Goal: Task Accomplishment & Management: Manage account settings

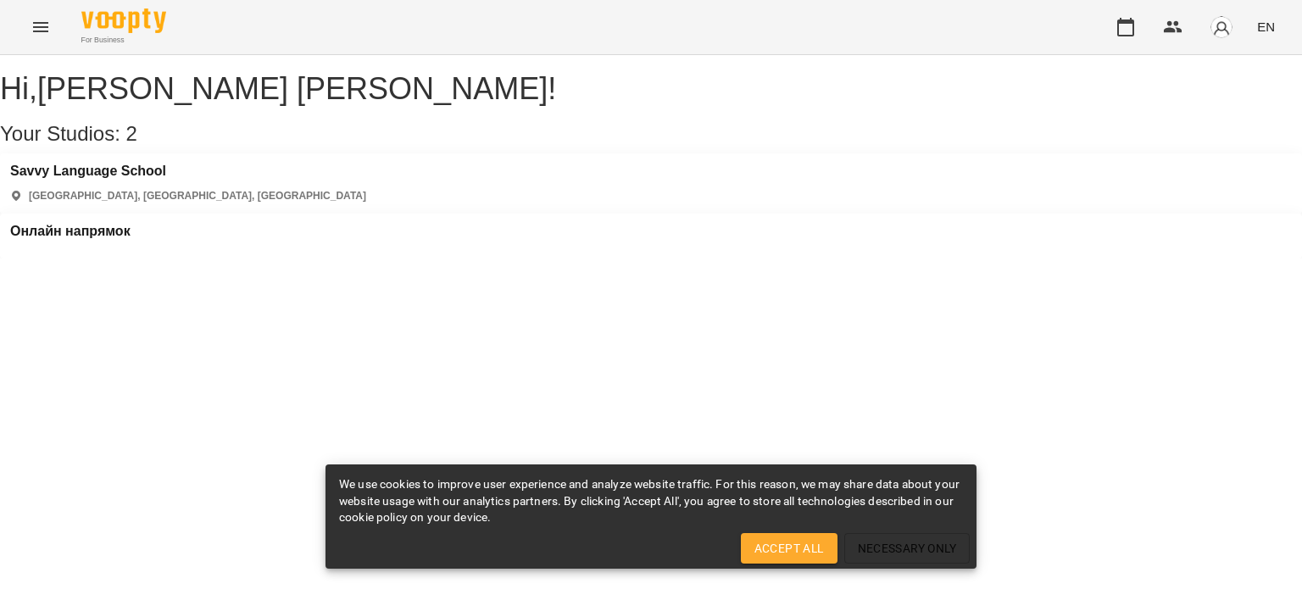
click at [131, 224] on div "Онлайн напрямок" at bounding box center [70, 236] width 120 height 25
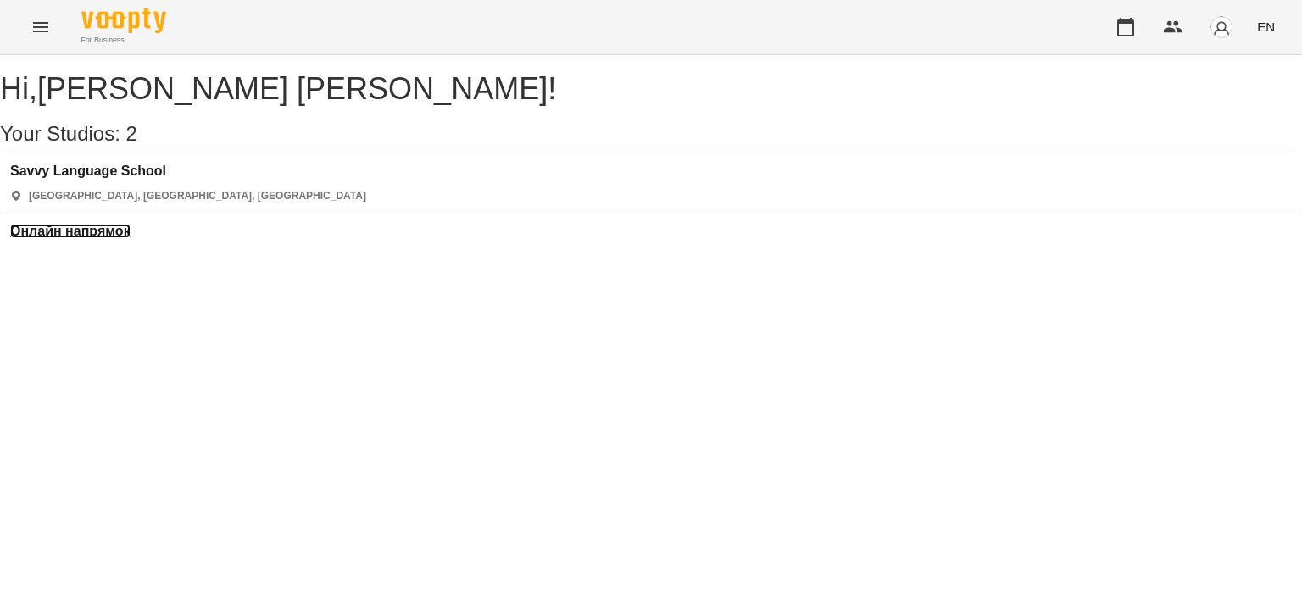
click at [131, 224] on h3 "Онлайн напрямок" at bounding box center [70, 231] width 120 height 15
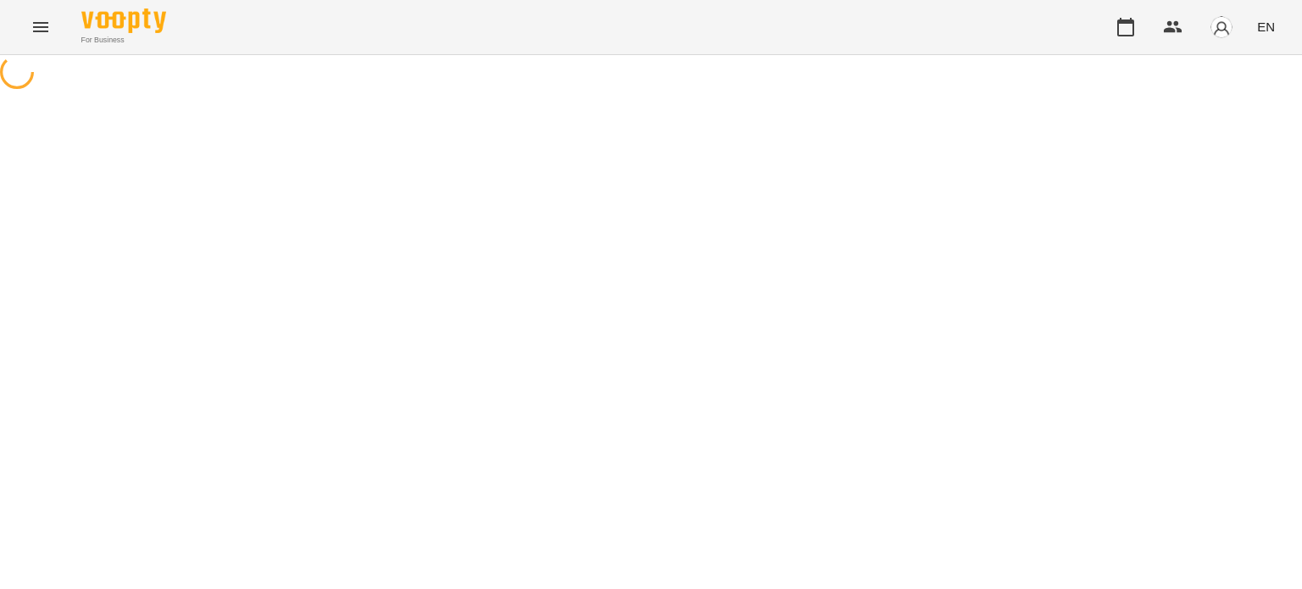
click at [535, 93] on div at bounding box center [651, 74] width 1302 height 38
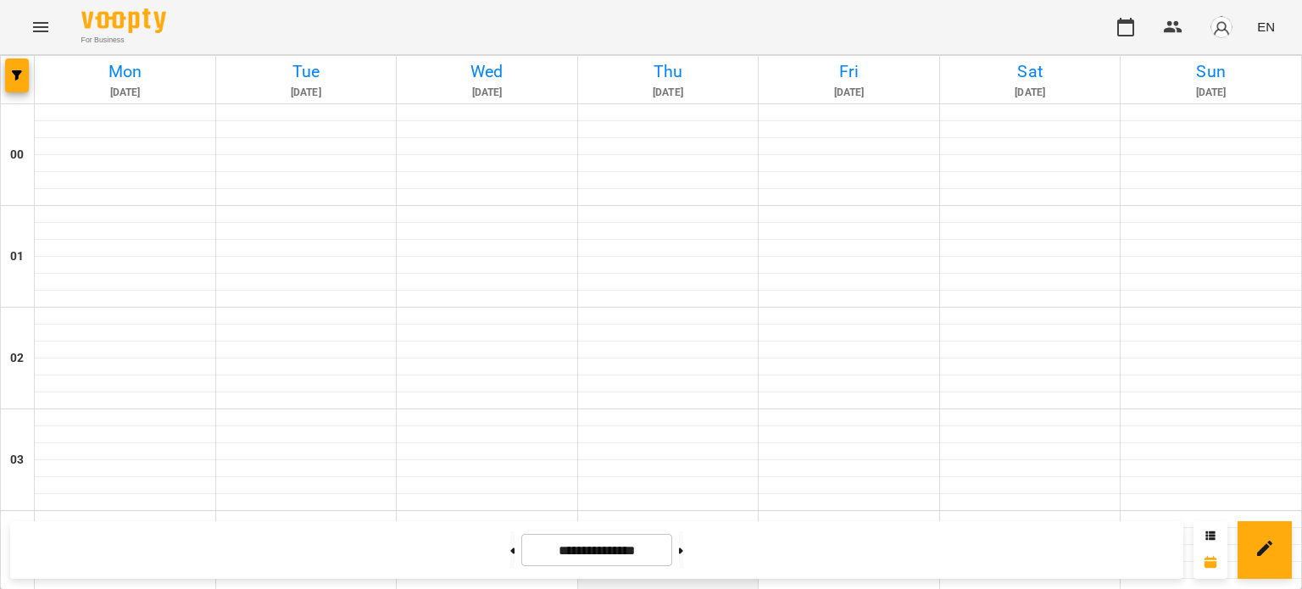
scroll to position [763, 0]
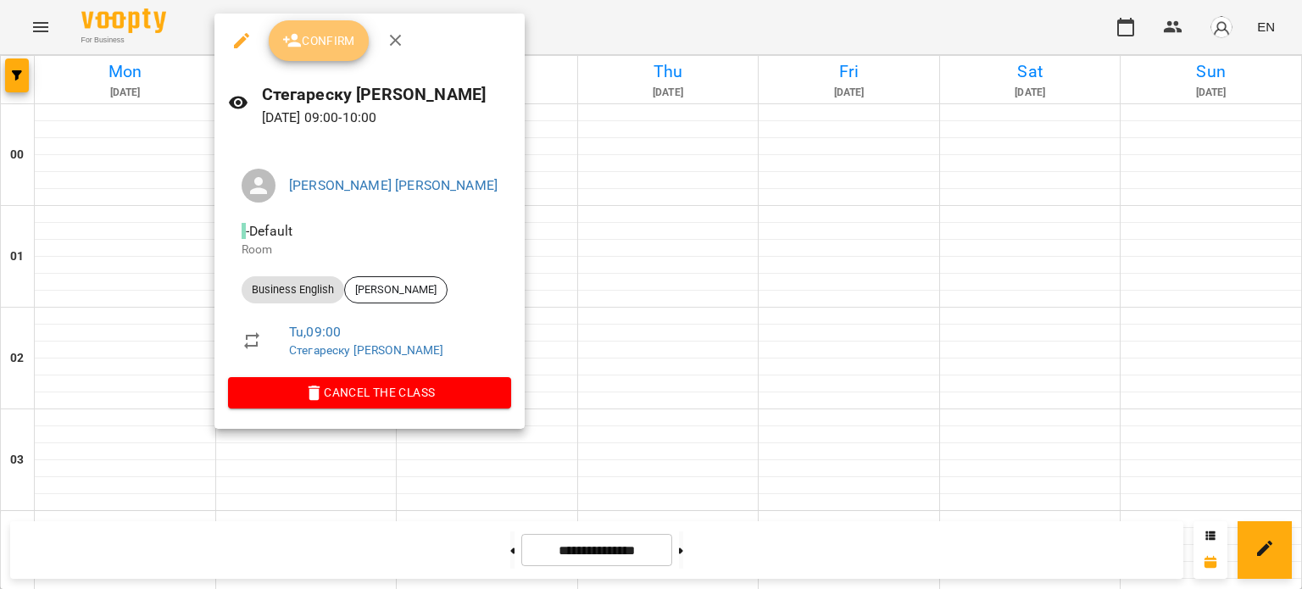
click at [331, 54] on button "Confirm" at bounding box center [319, 40] width 100 height 41
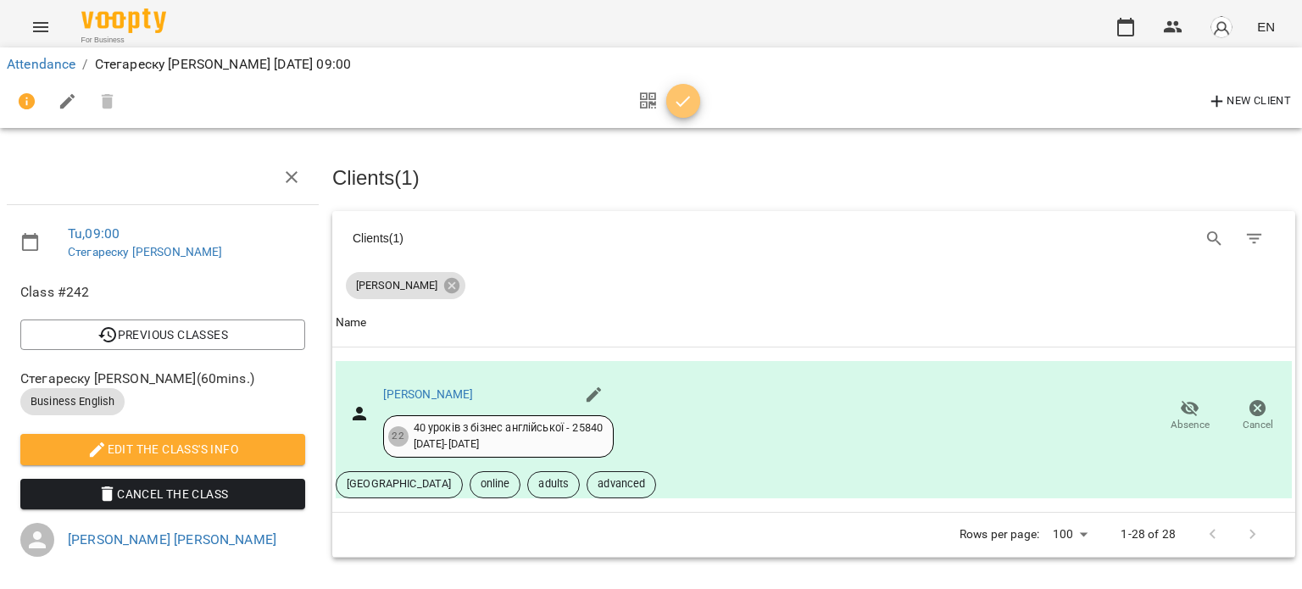
click at [686, 99] on icon "button" at bounding box center [683, 101] width 14 height 11
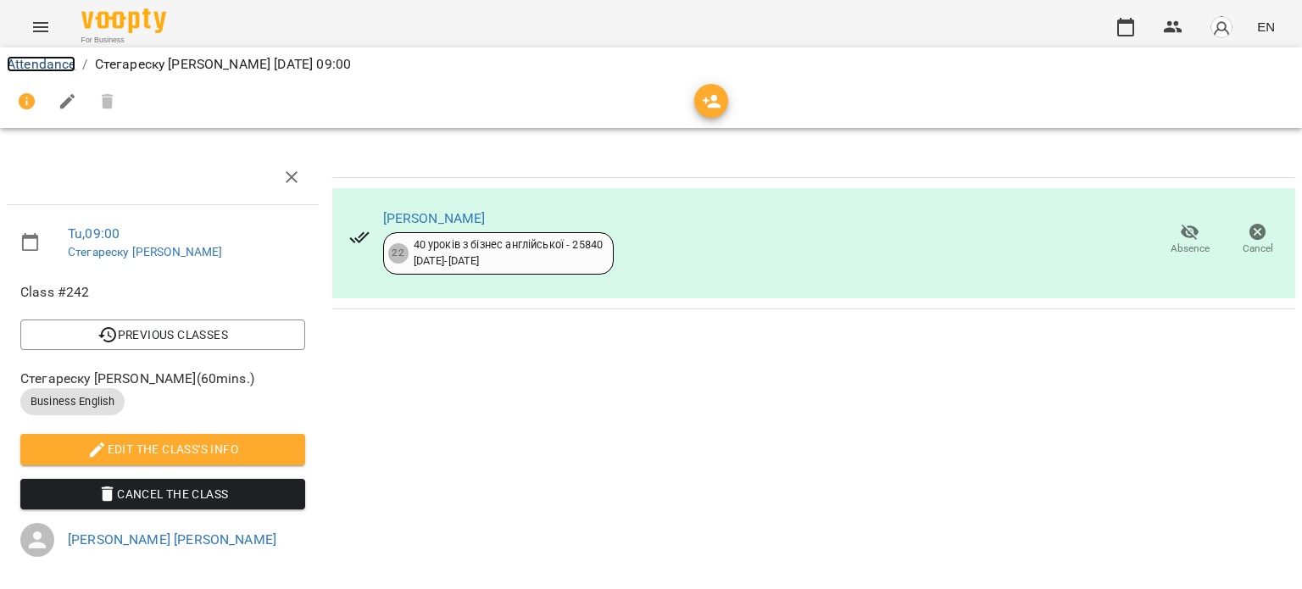
click at [51, 64] on link "Attendance" at bounding box center [41, 64] width 69 height 16
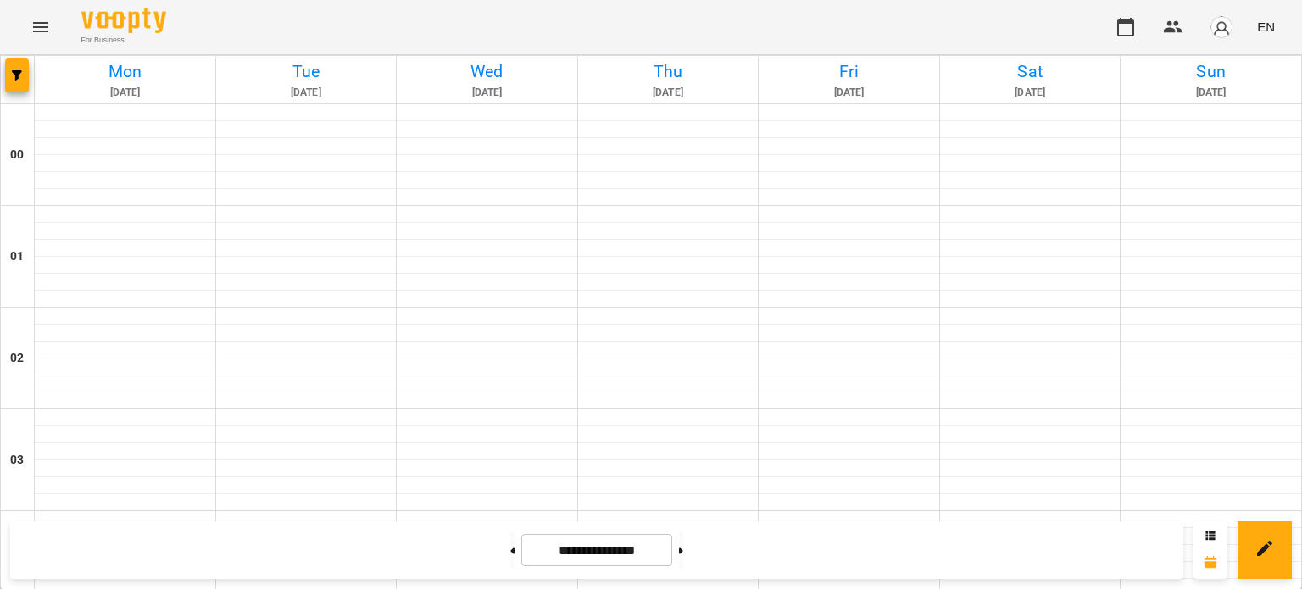
scroll to position [1017, 0]
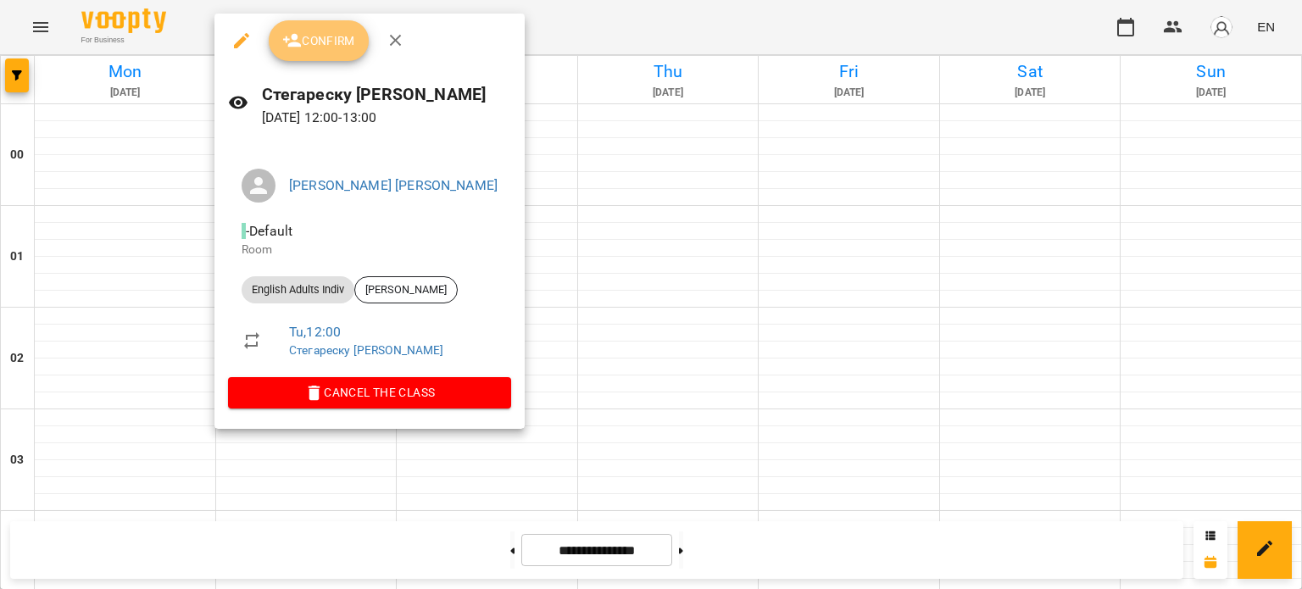
click at [346, 42] on span "Confirm" at bounding box center [318, 41] width 73 height 20
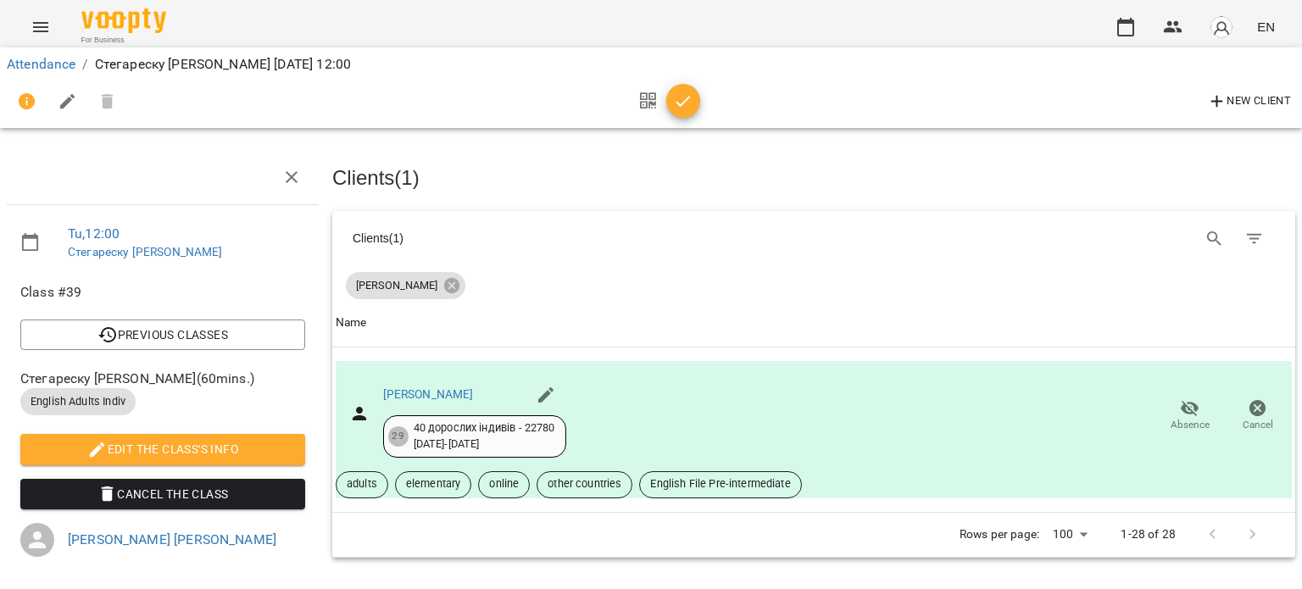
click at [691, 102] on icon "button" at bounding box center [683, 102] width 20 height 20
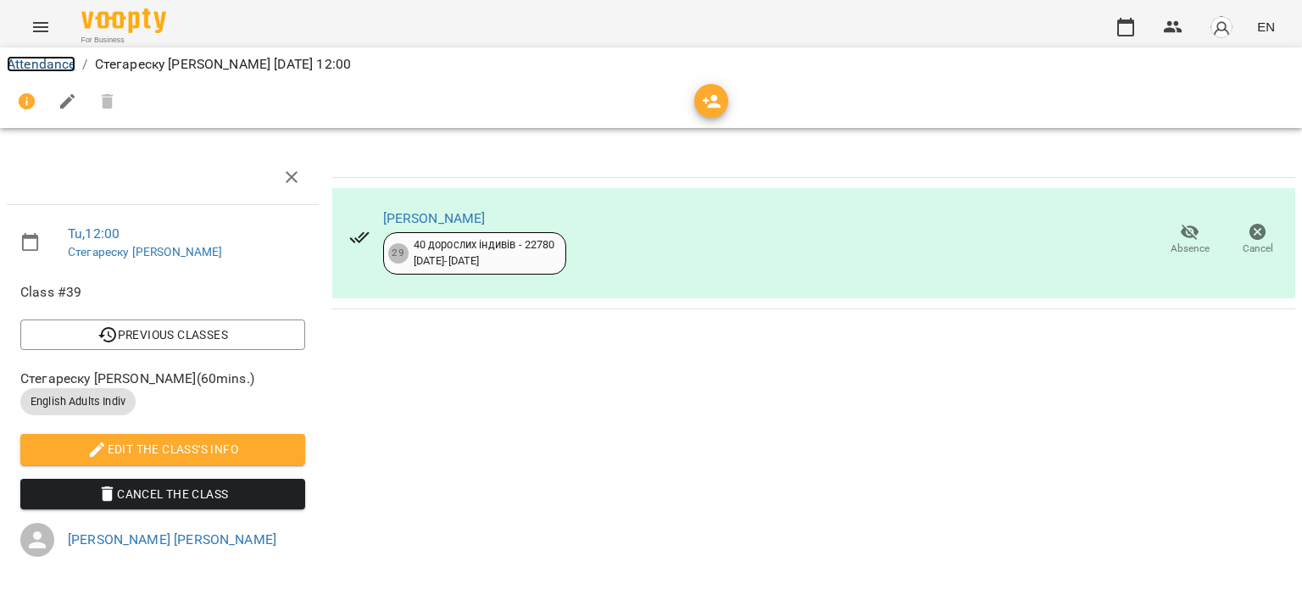
click at [31, 60] on link "Attendance" at bounding box center [41, 64] width 69 height 16
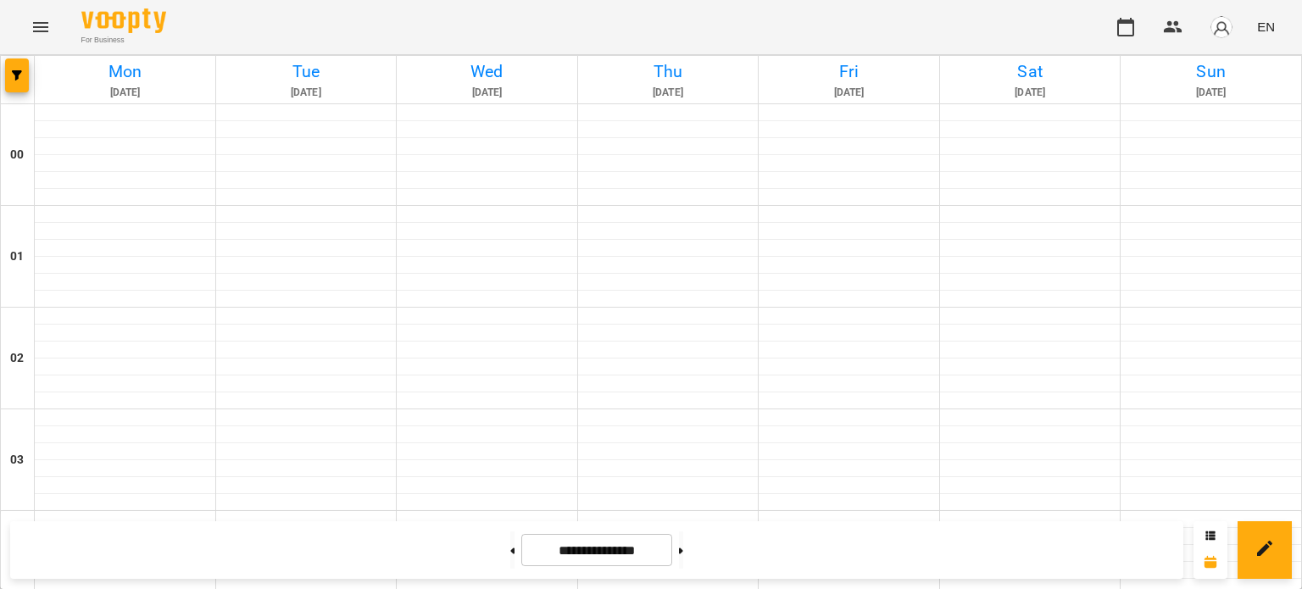
scroll to position [1187, 0]
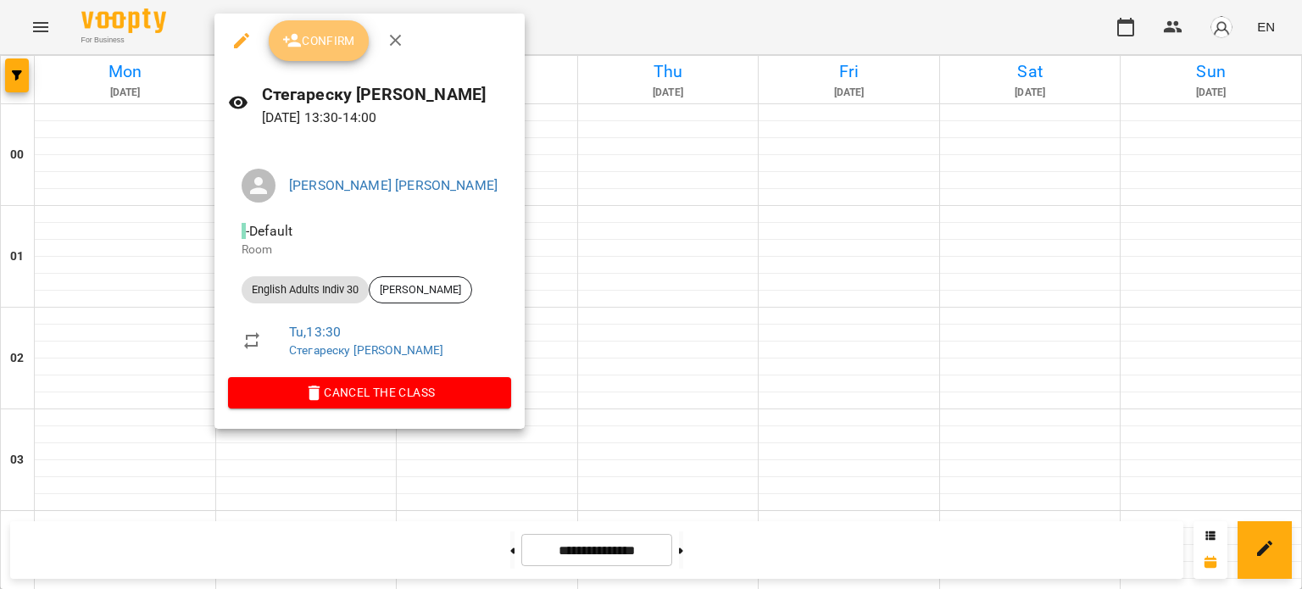
click at [332, 39] on span "Confirm" at bounding box center [318, 41] width 73 height 20
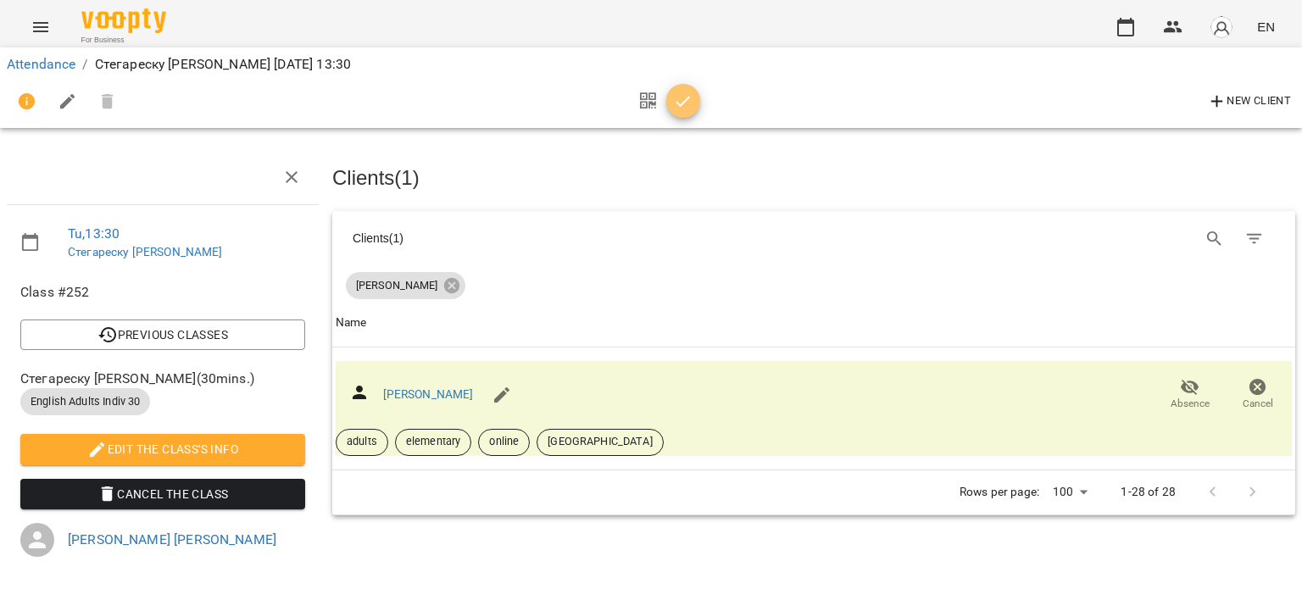
click at [691, 108] on icon "button" at bounding box center [683, 102] width 20 height 20
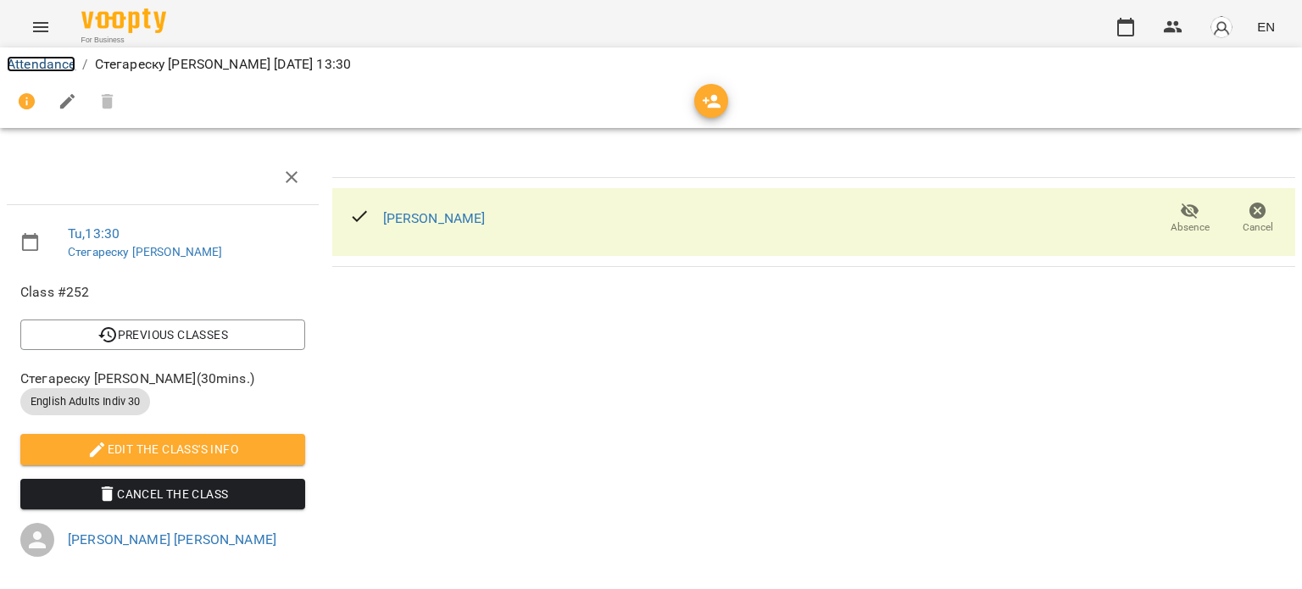
click at [47, 57] on link "Attendance" at bounding box center [41, 64] width 69 height 16
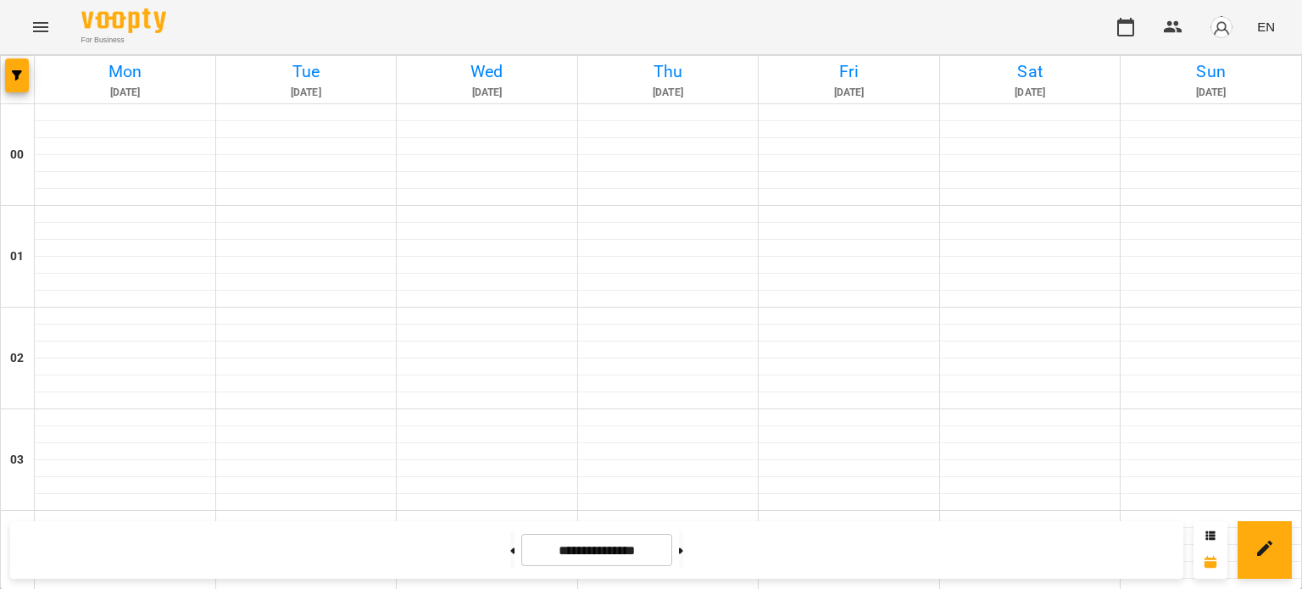
scroll to position [1441, 0]
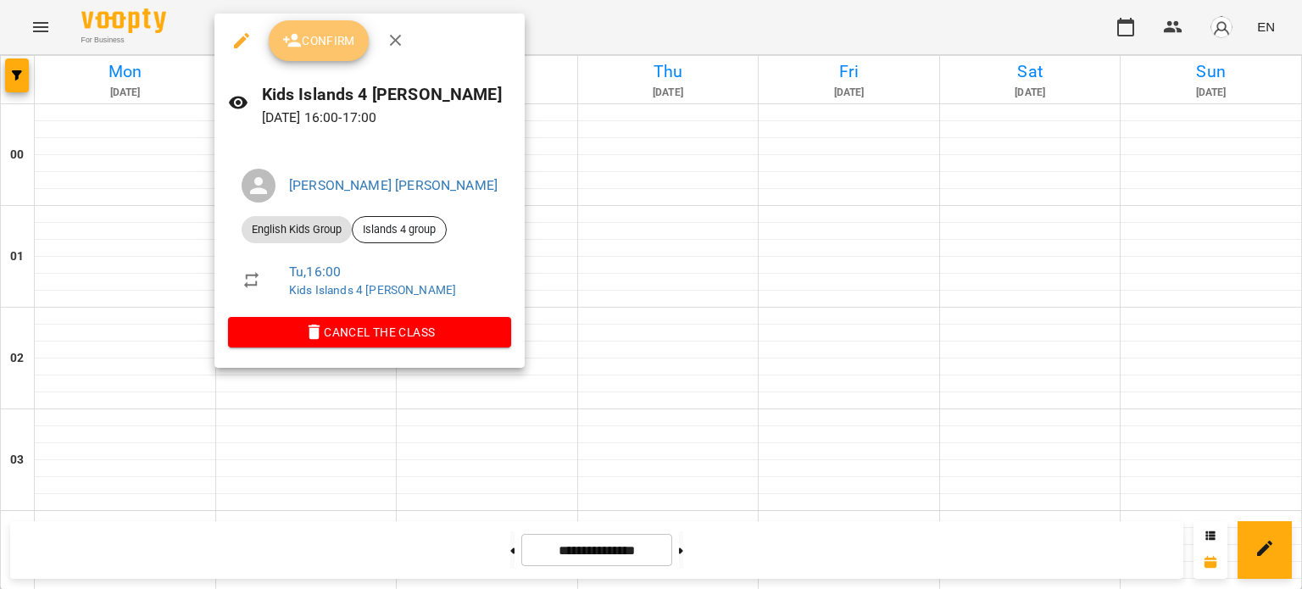
click at [315, 31] on span "Confirm" at bounding box center [318, 41] width 73 height 20
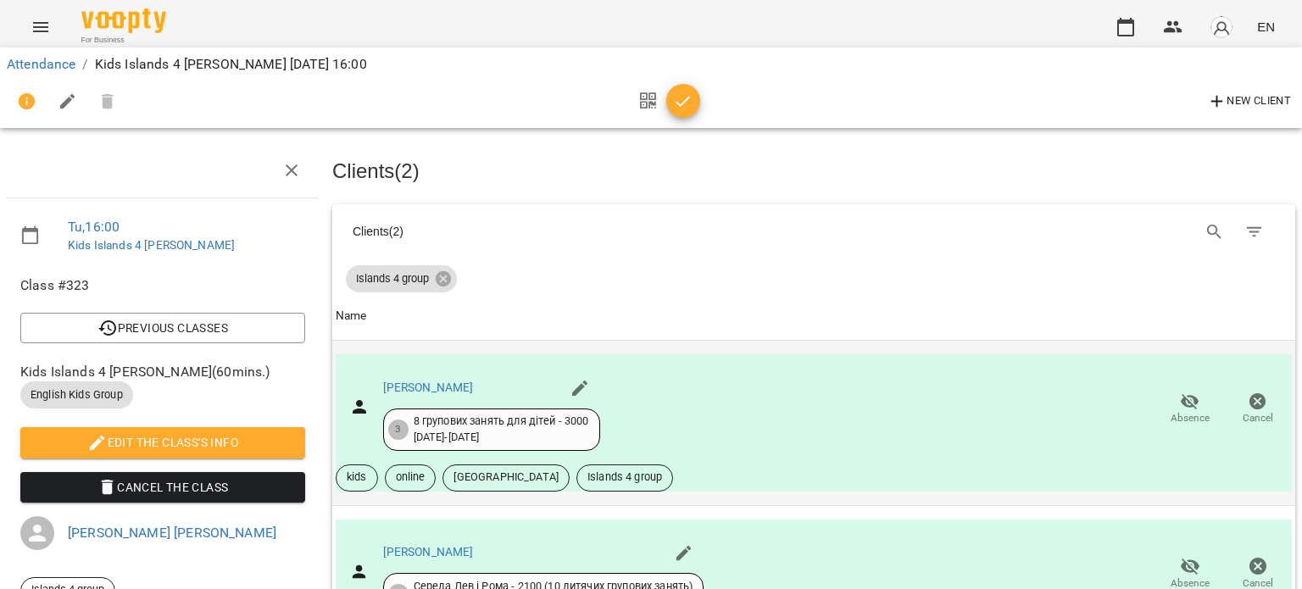
scroll to position [156, 0]
click at [1180, 392] on icon "button" at bounding box center [1190, 402] width 20 height 20
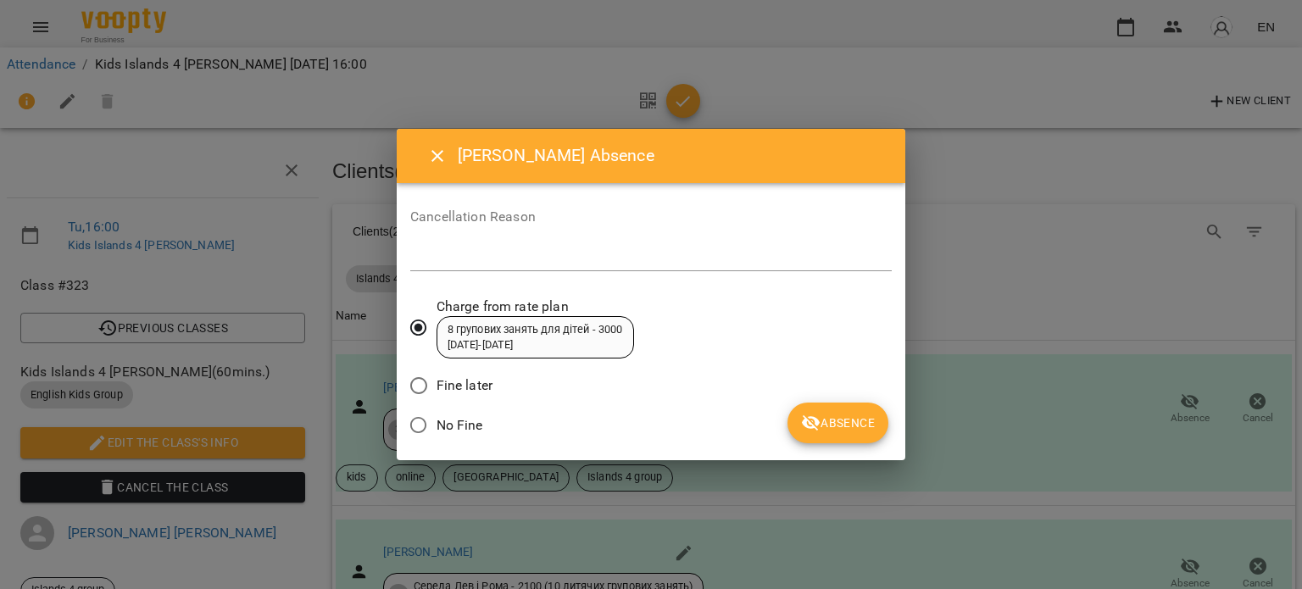
click at [837, 421] on span "Absence" at bounding box center [838, 423] width 74 height 20
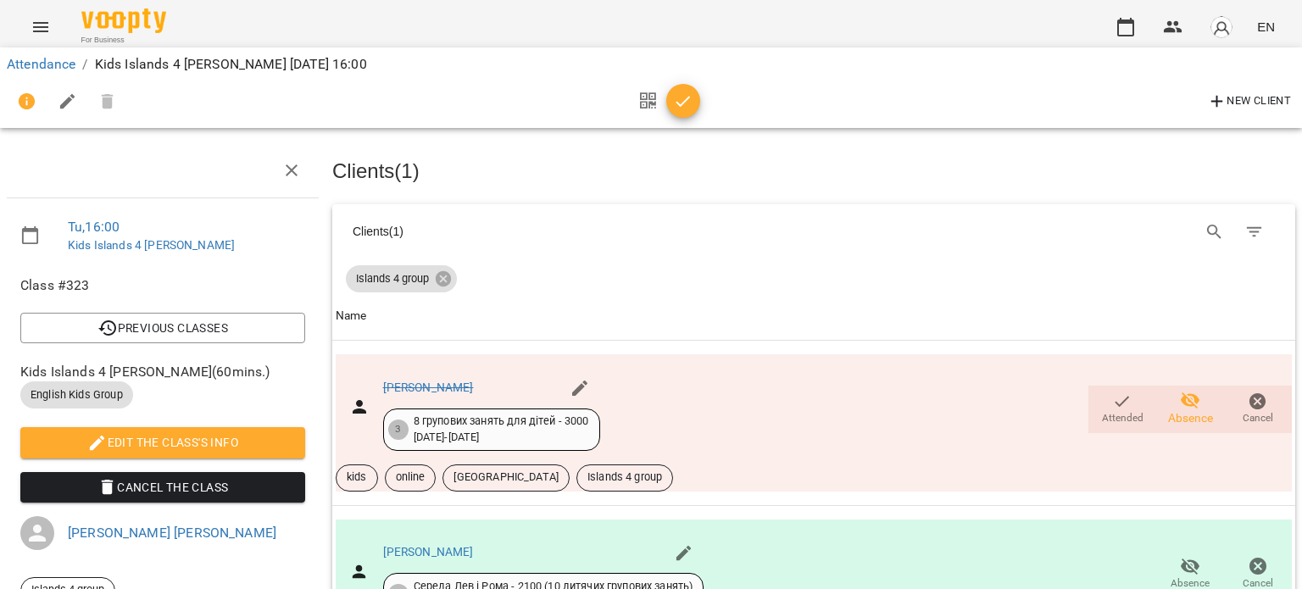
click at [685, 111] on icon "button" at bounding box center [683, 102] width 20 height 20
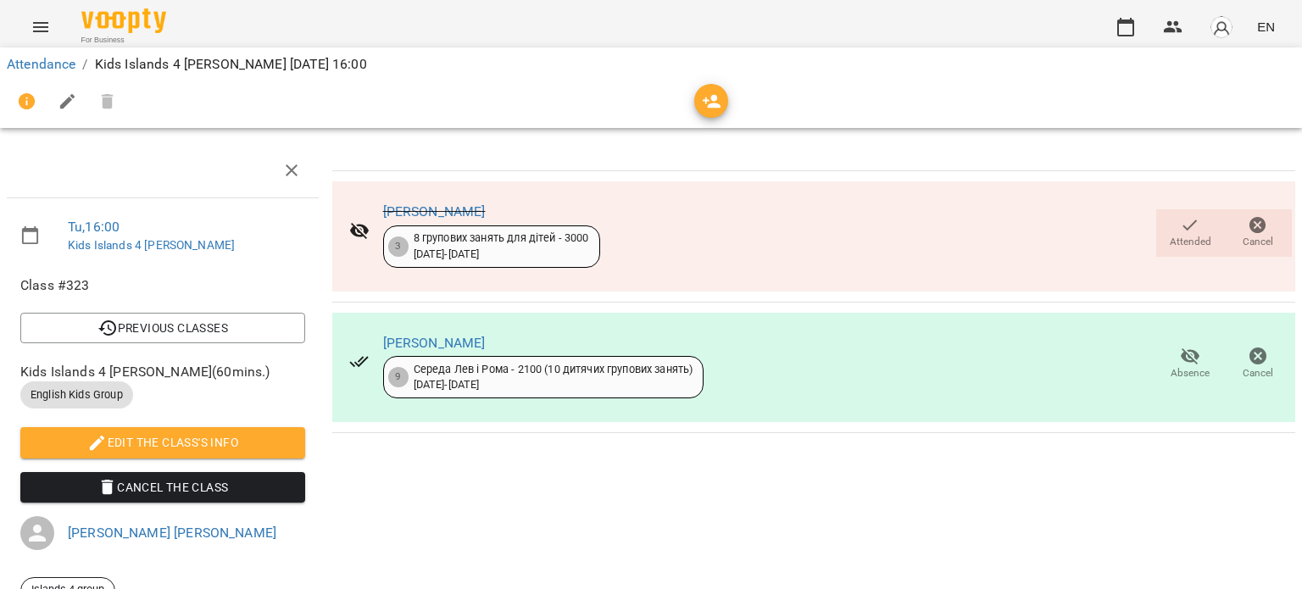
scroll to position [0, 0]
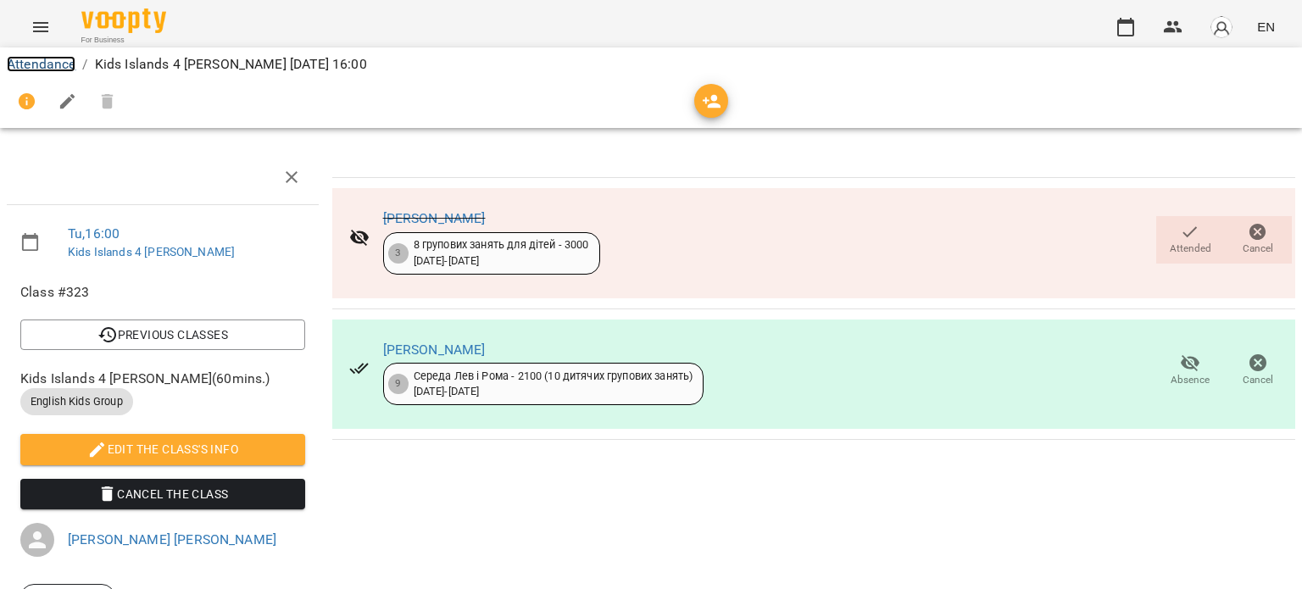
click at [47, 61] on link "Attendance" at bounding box center [41, 64] width 69 height 16
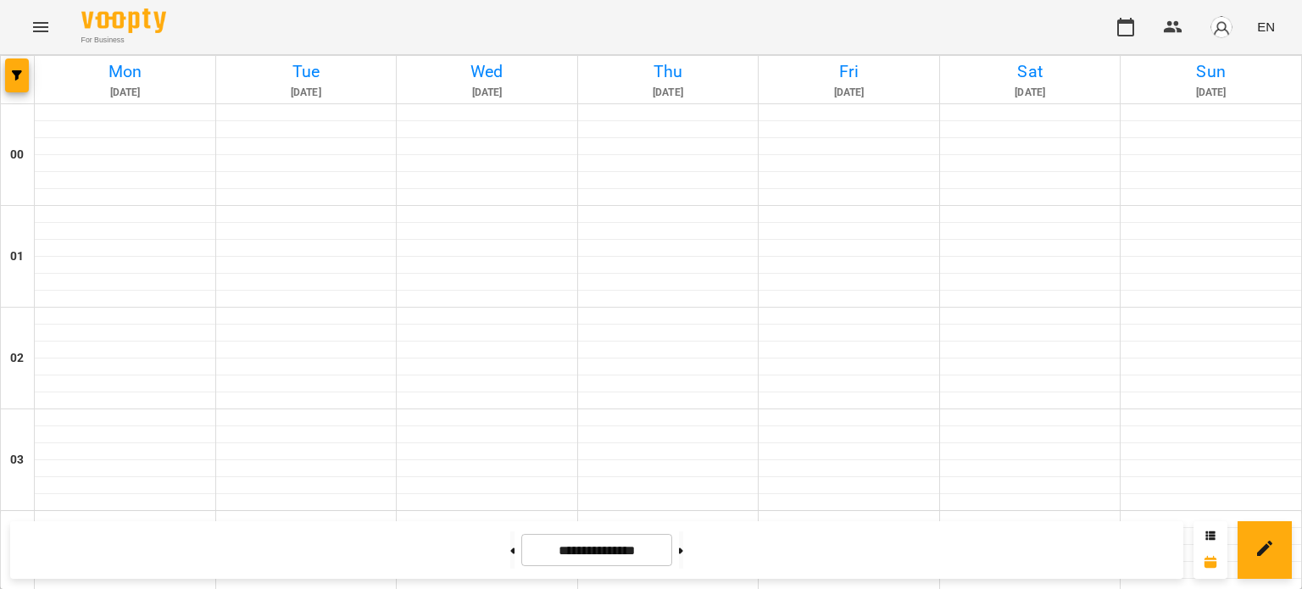
scroll to position [1526, 0]
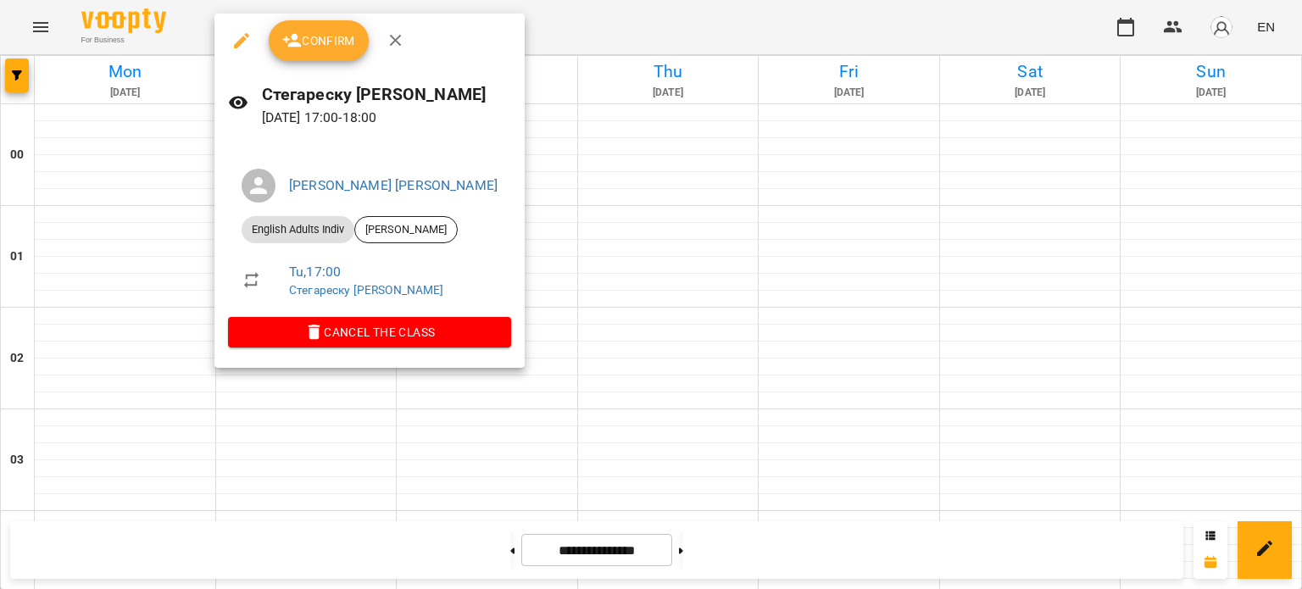
click at [343, 40] on span "Confirm" at bounding box center [318, 41] width 73 height 20
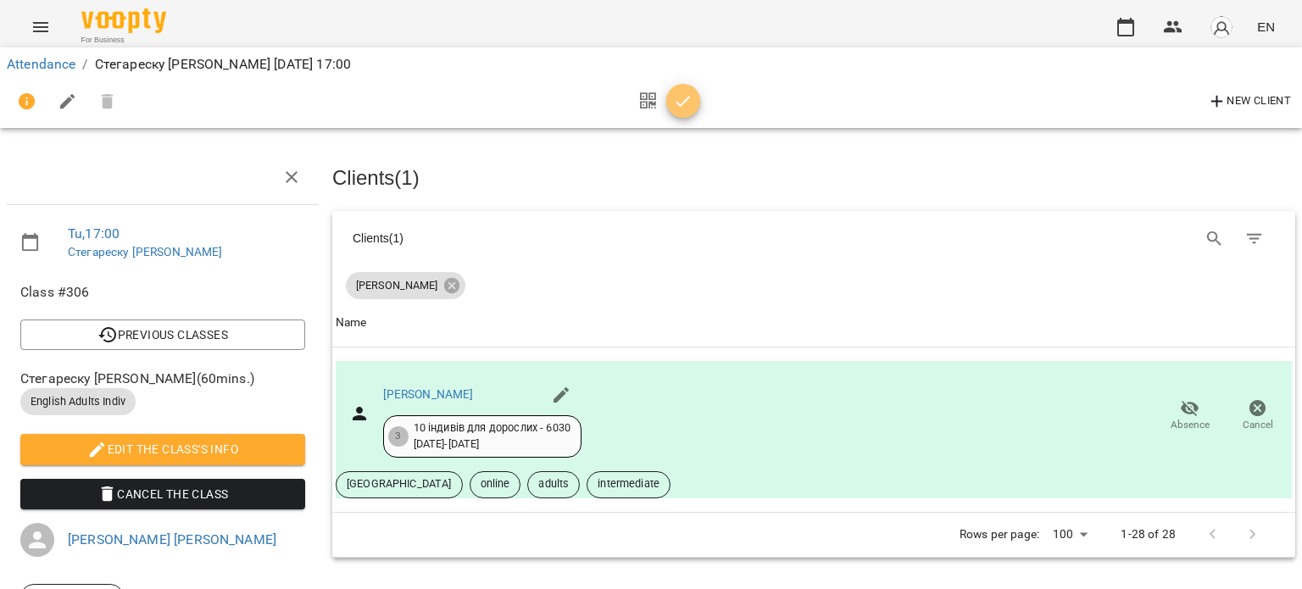
click at [674, 101] on icon "button" at bounding box center [683, 102] width 20 height 20
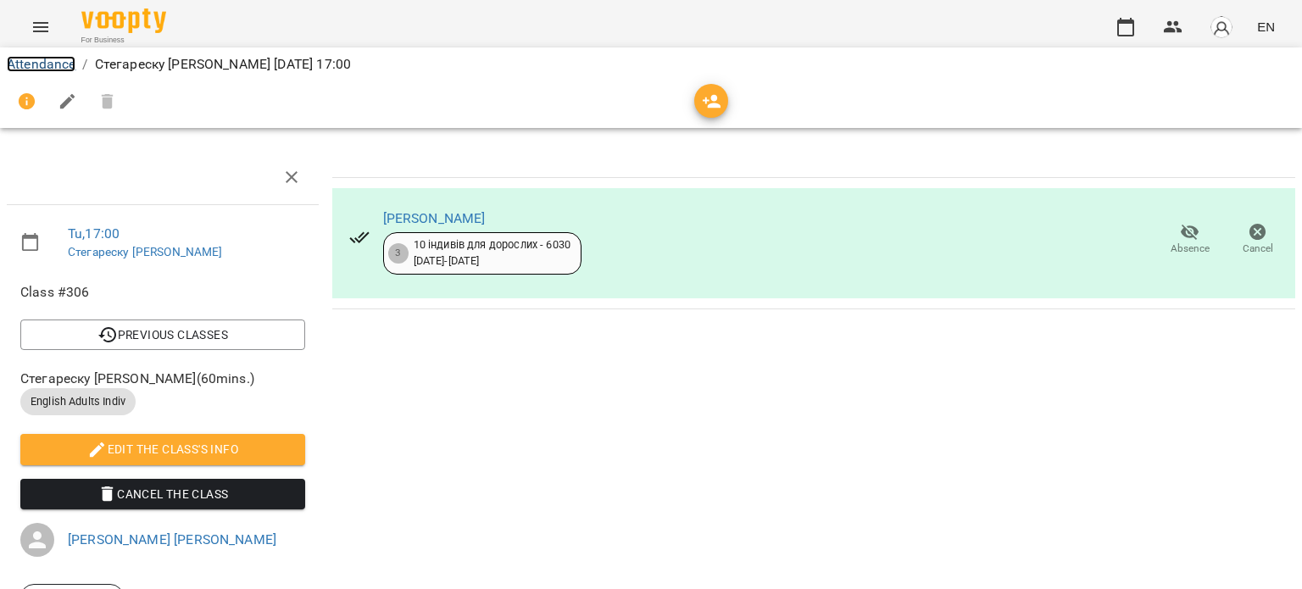
click at [17, 63] on link "Attendance" at bounding box center [41, 64] width 69 height 16
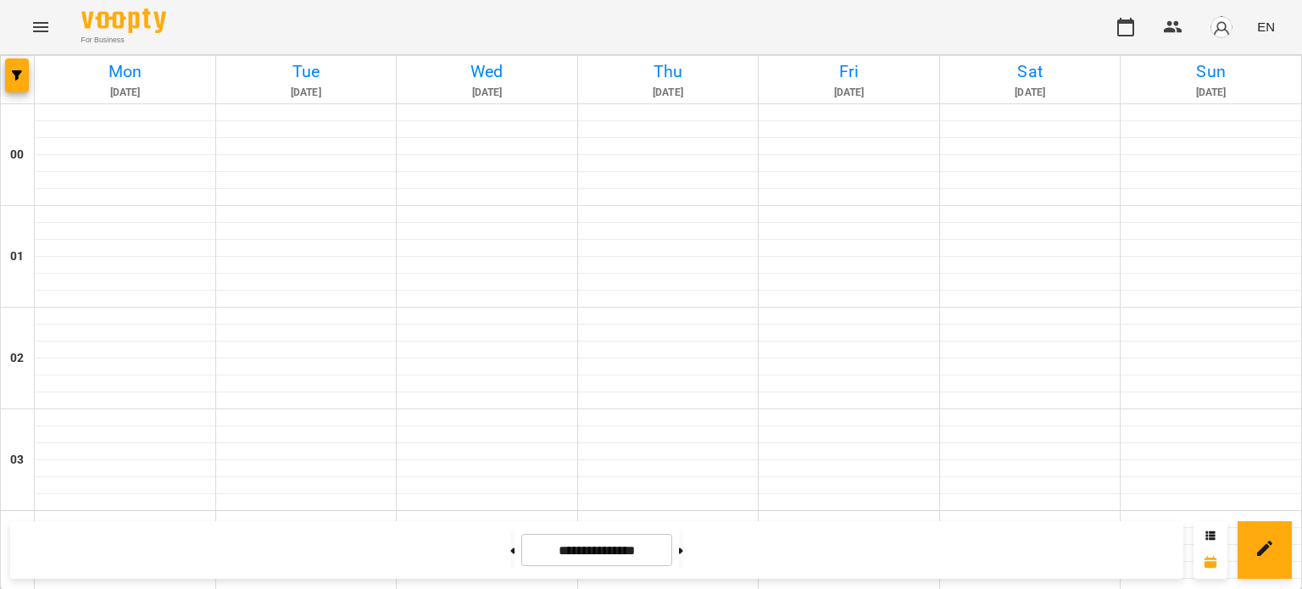
scroll to position [1950, 0]
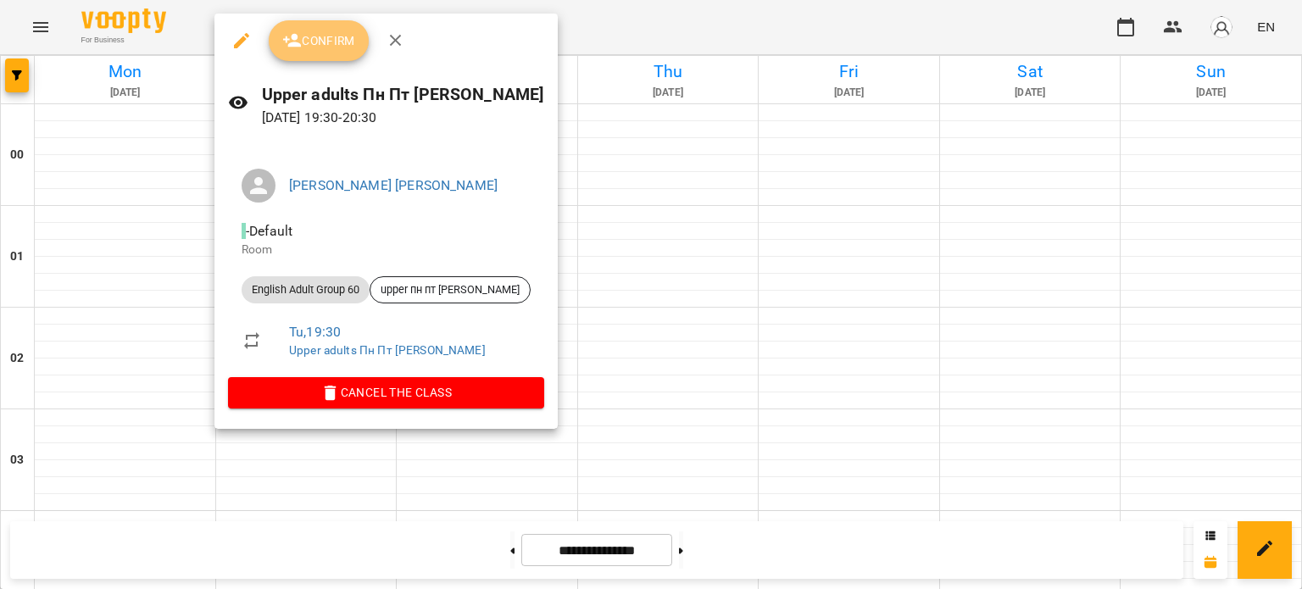
click at [340, 35] on span "Confirm" at bounding box center [318, 41] width 73 height 20
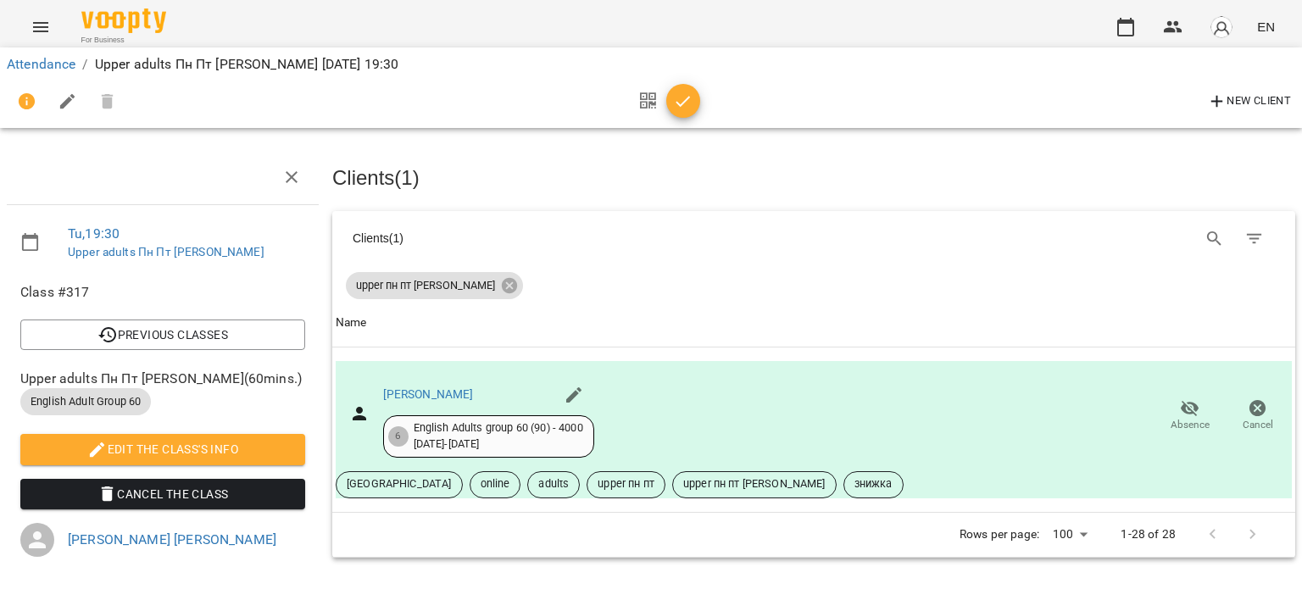
click at [694, 97] on span "button" at bounding box center [683, 102] width 34 height 20
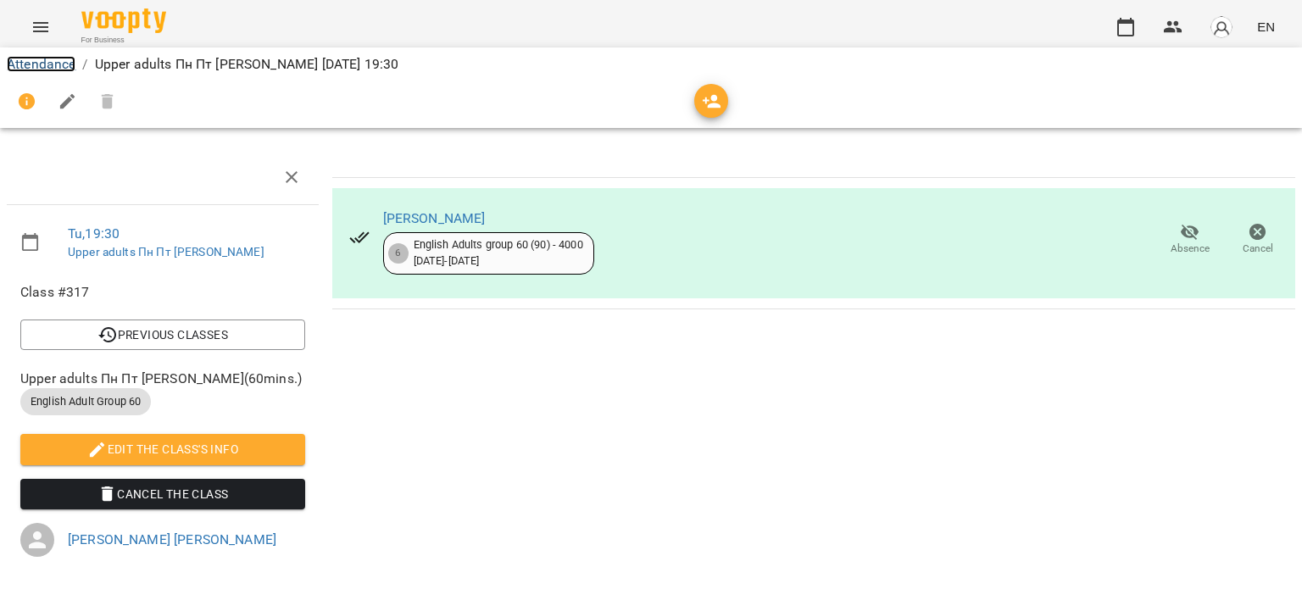
click at [39, 58] on link "Attendance" at bounding box center [41, 64] width 69 height 16
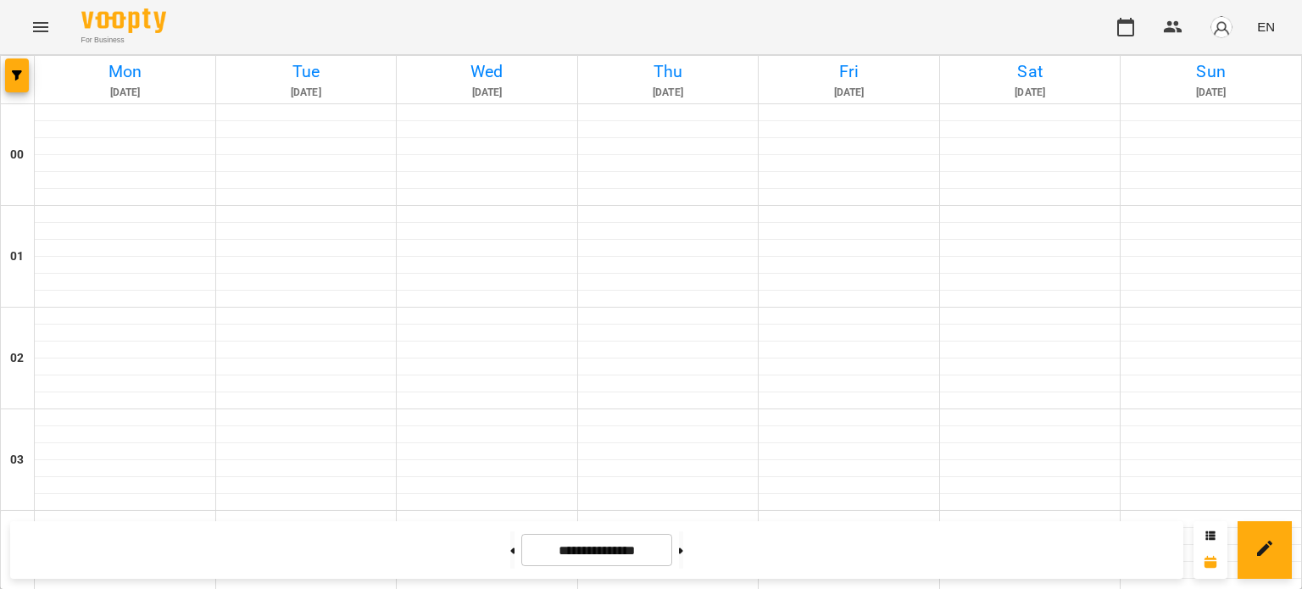
scroll to position [1356, 0]
